Goal: Task Accomplishment & Management: Complete application form

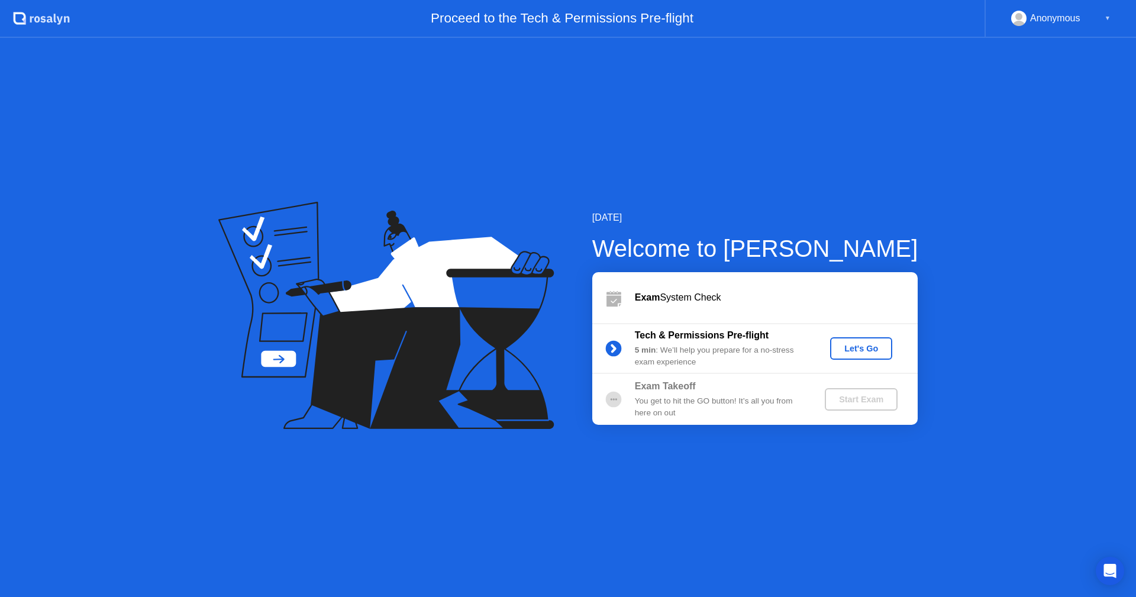
click at [854, 350] on div "Let's Go" at bounding box center [861, 348] width 53 height 9
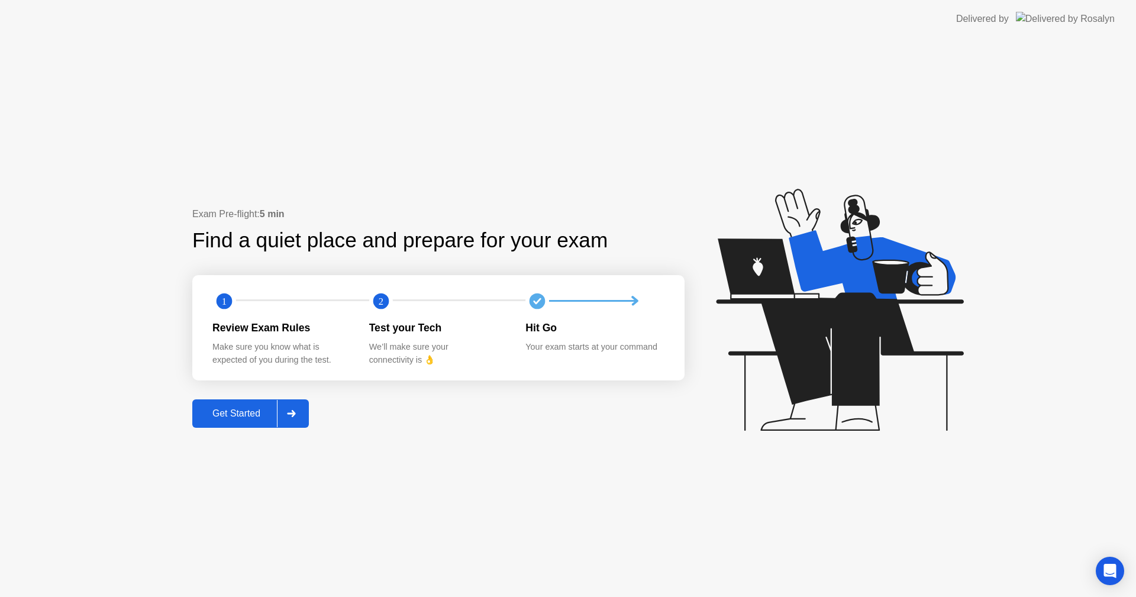
click at [231, 419] on div "Get Started" at bounding box center [236, 413] width 81 height 11
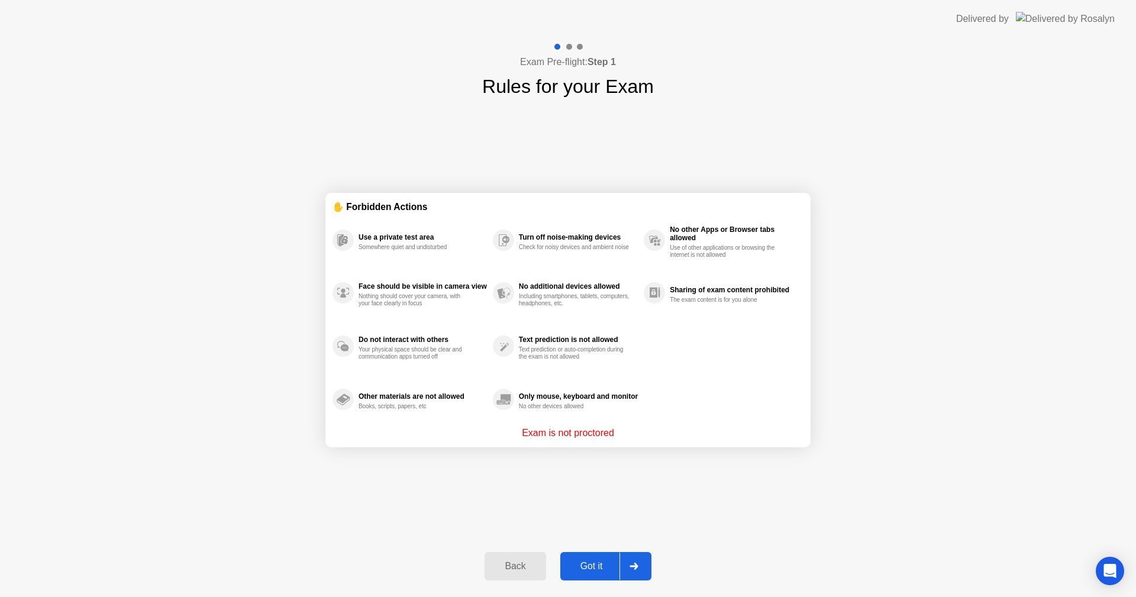
click at [598, 564] on div "Got it" at bounding box center [592, 566] width 56 height 11
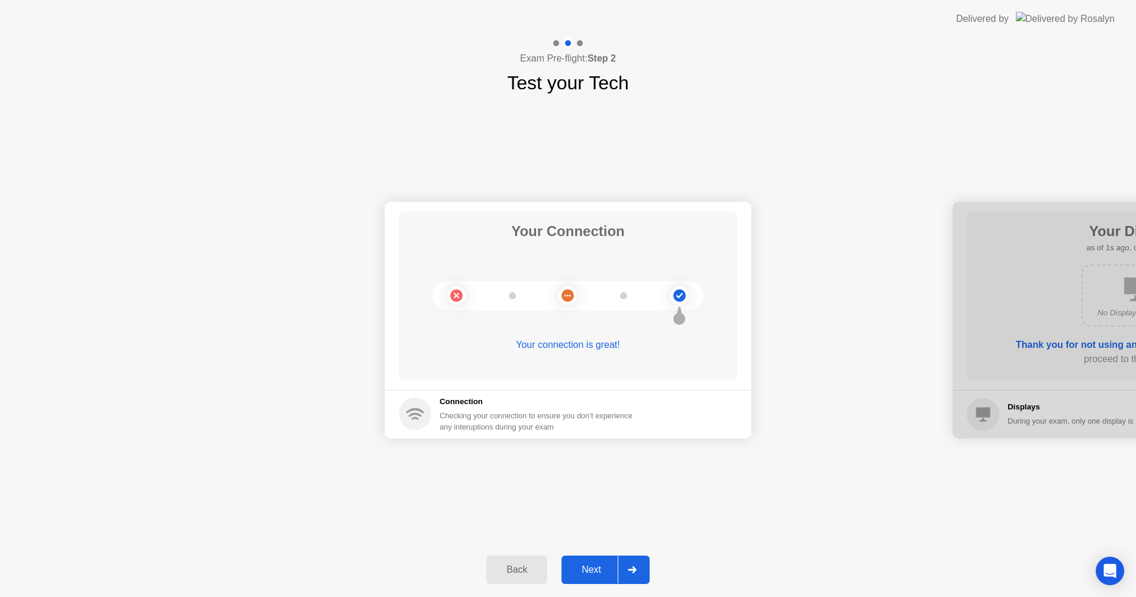
click at [614, 565] on div "Next" at bounding box center [591, 570] width 53 height 11
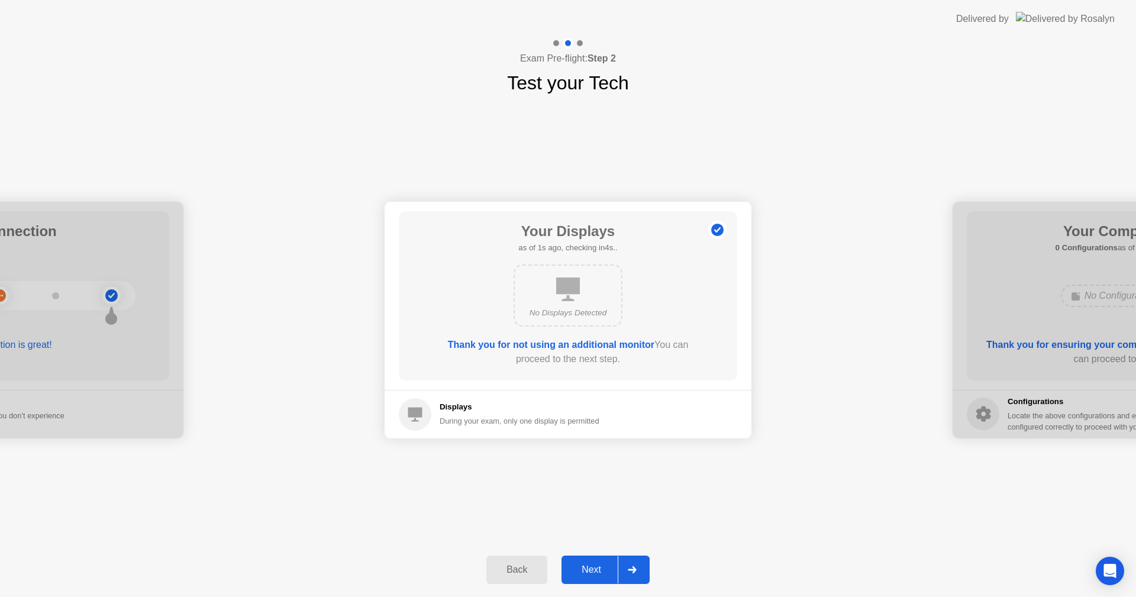
click at [616, 566] on div "Next" at bounding box center [591, 570] width 53 height 11
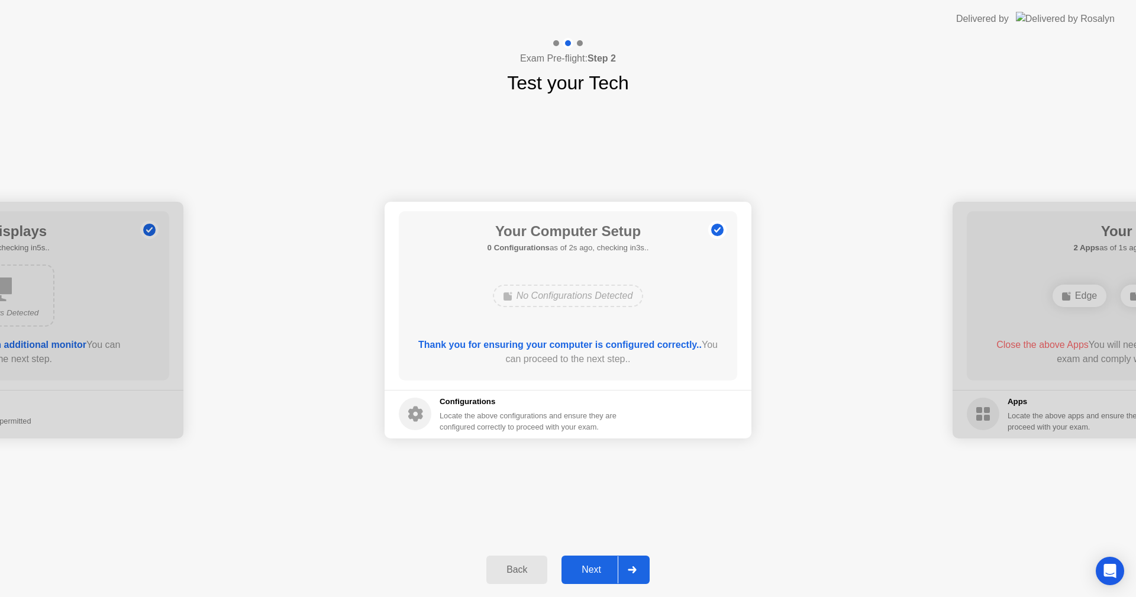
click at [616, 566] on div "Next" at bounding box center [591, 570] width 53 height 11
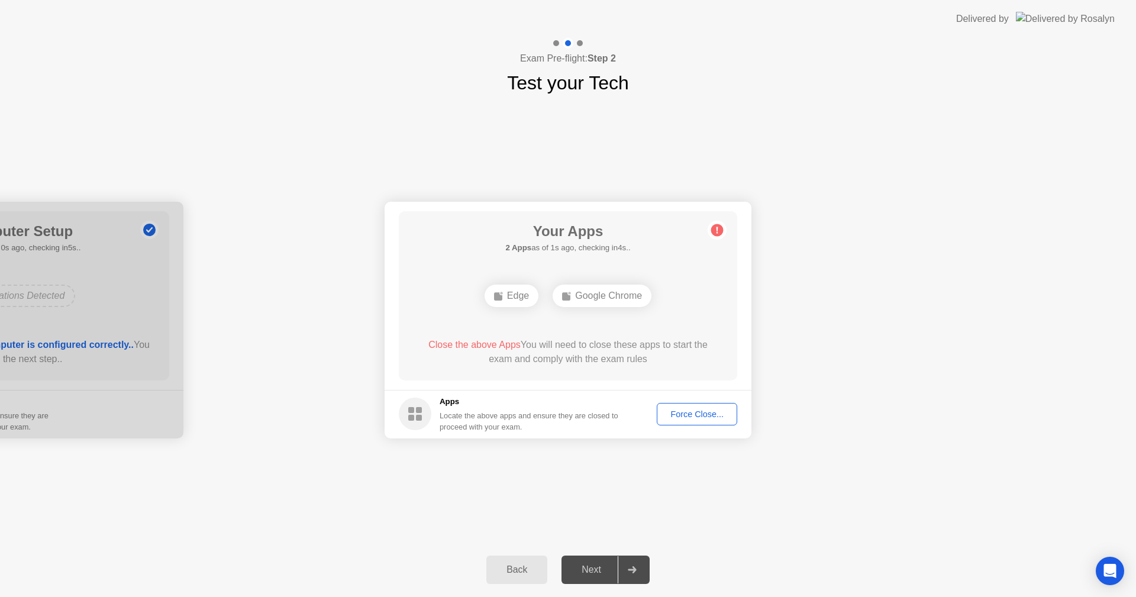
click at [699, 416] on div "Force Close..." at bounding box center [697, 413] width 72 height 9
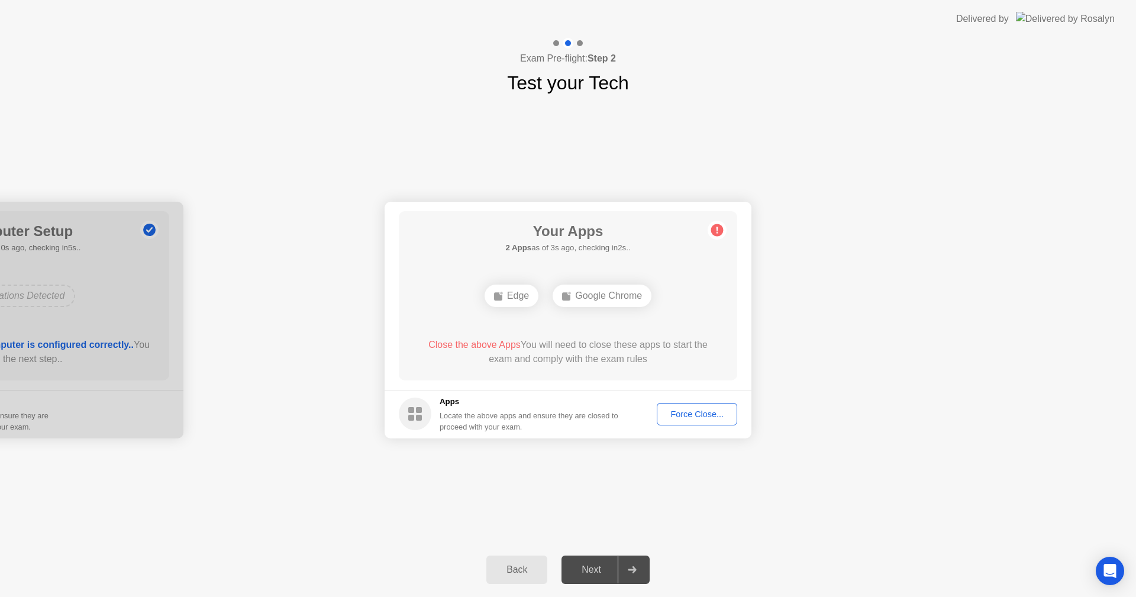
click at [418, 417] on rect at bounding box center [419, 418] width 6 height 6
click at [699, 419] on div "Force Close..." at bounding box center [697, 413] width 72 height 9
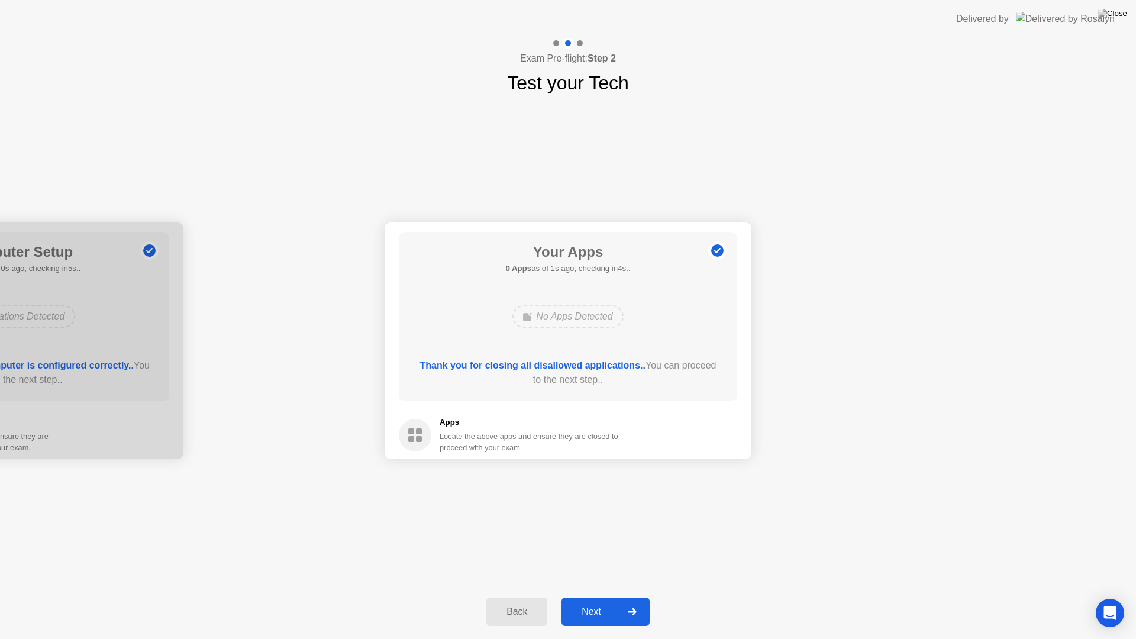
click at [607, 596] on div "Next" at bounding box center [591, 612] width 53 height 11
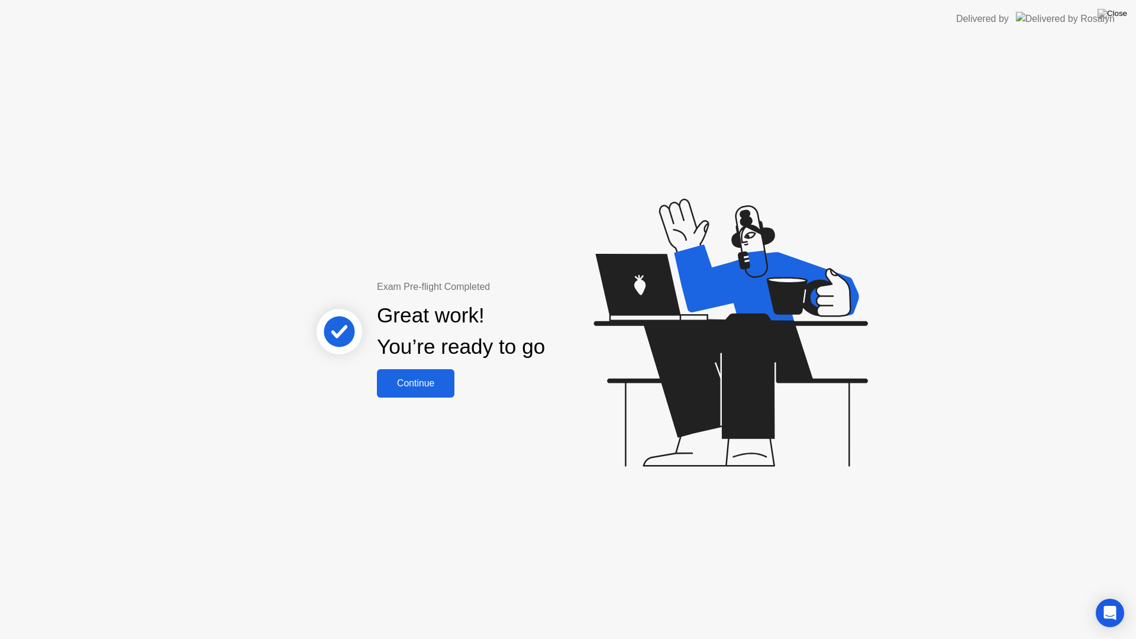
click at [418, 380] on div "Continue" at bounding box center [415, 383] width 70 height 11
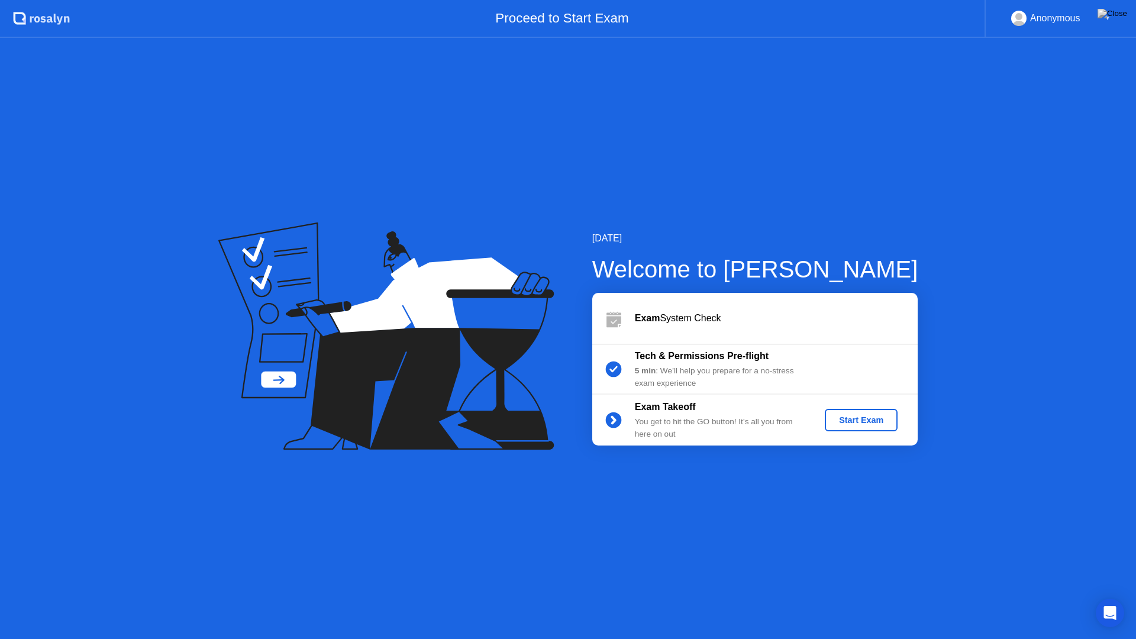
click at [857, 420] on div "Start Exam" at bounding box center [861, 419] width 63 height 9
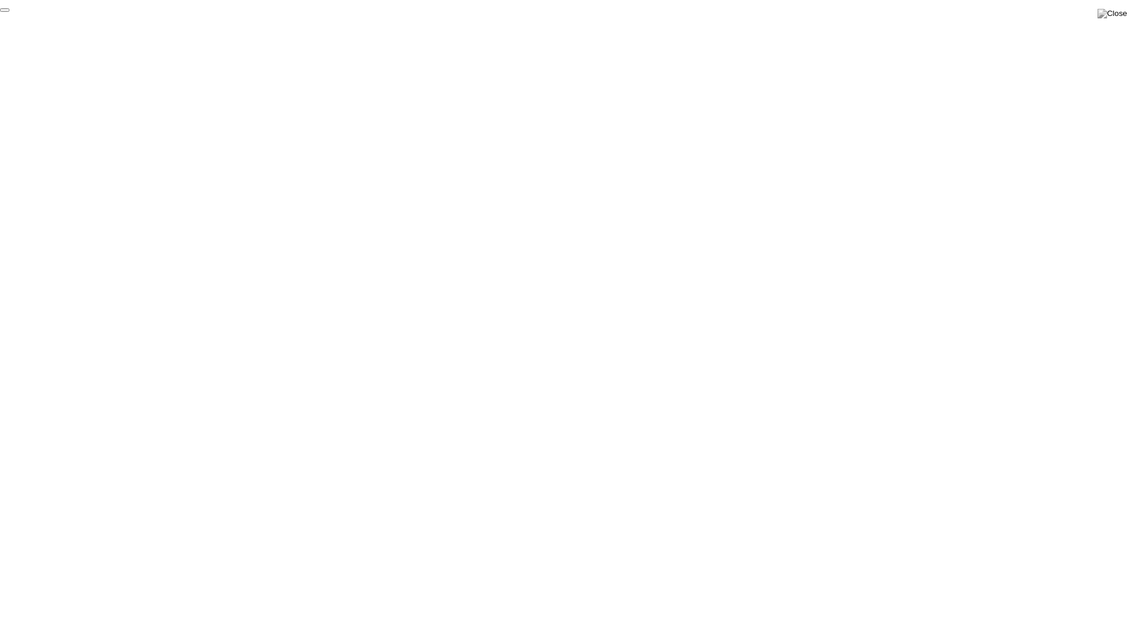
click div "End Proctoring Session"
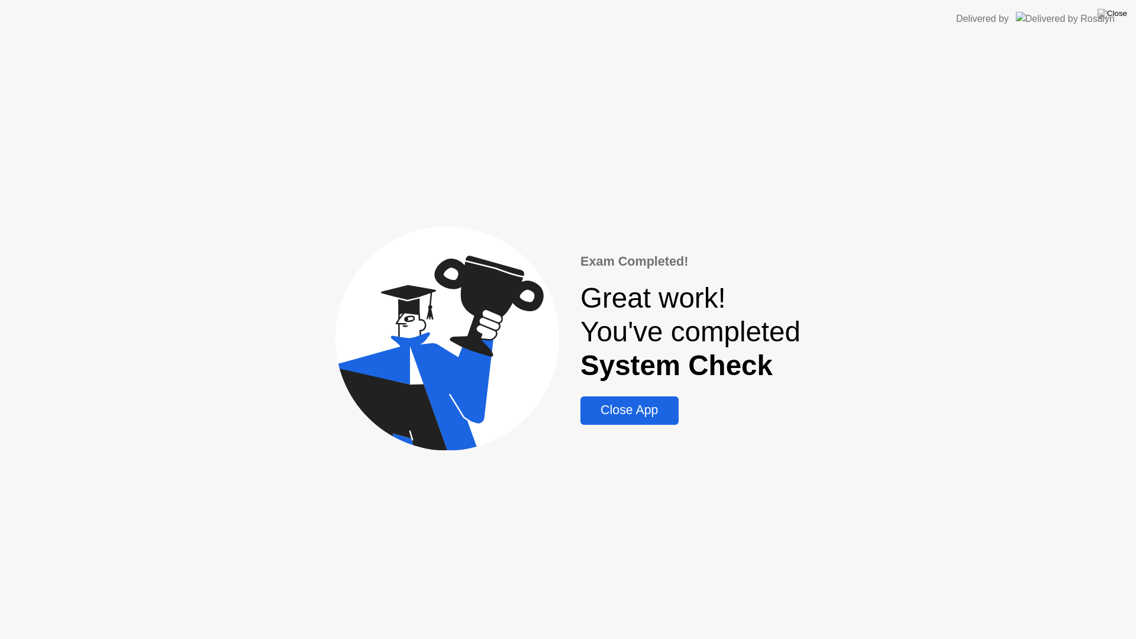
click at [613, 413] on div "Close App" at bounding box center [629, 410] width 91 height 15
